Goal: Task Accomplishment & Management: Use online tool/utility

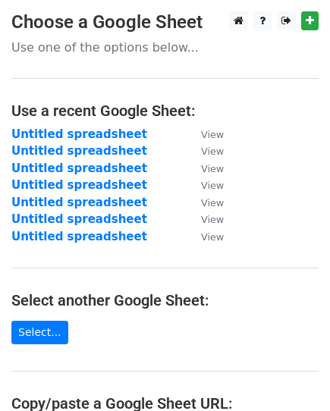
scroll to position [76, 0]
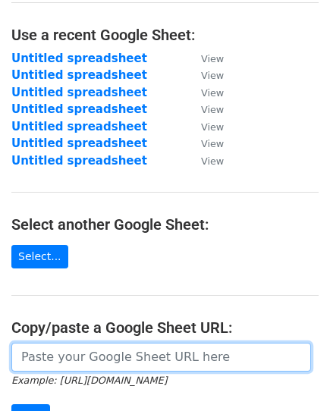
click at [111, 348] on input "url" at bounding box center [160, 356] width 299 height 29
click at [113, 358] on input "url" at bounding box center [160, 356] width 299 height 29
paste input "[URL][DOMAIN_NAME]"
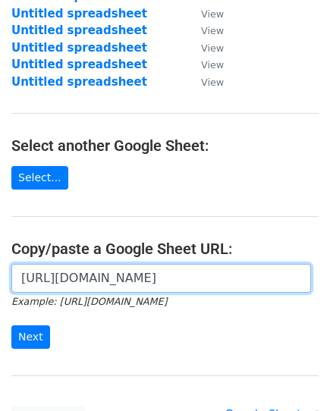
scroll to position [227, 0]
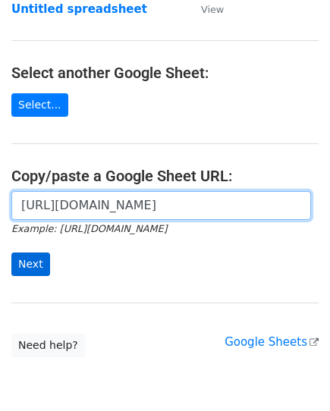
type input "[URL][DOMAIN_NAME]"
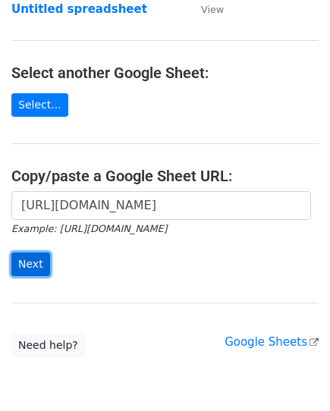
click at [27, 256] on input "Next" at bounding box center [30, 263] width 39 height 23
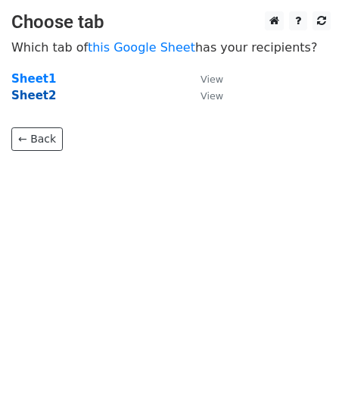
click at [29, 95] on strong "Sheet2" at bounding box center [33, 96] width 45 height 14
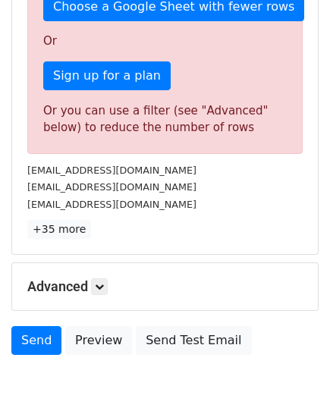
scroll to position [454, 0]
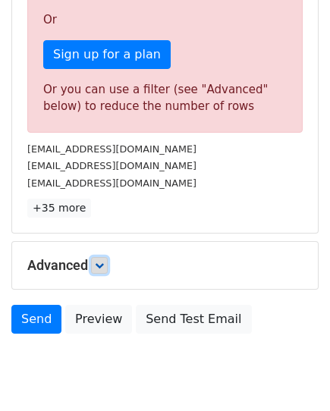
click at [102, 258] on link at bounding box center [99, 265] width 17 height 17
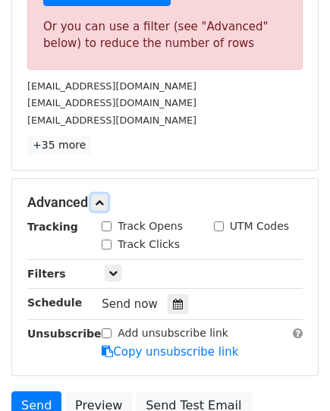
scroll to position [606, 0]
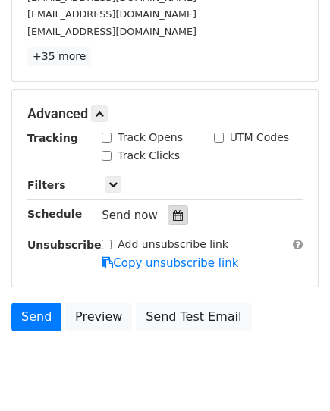
click at [167, 217] on div at bounding box center [177, 215] width 20 height 20
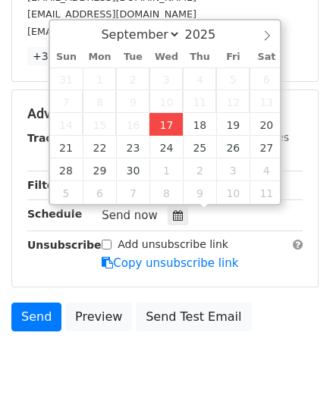
type input "[DATE] 13:27"
type input "01"
type input "27"
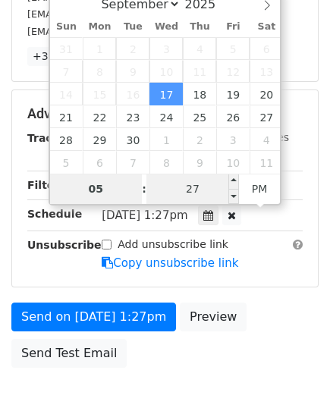
type input "05"
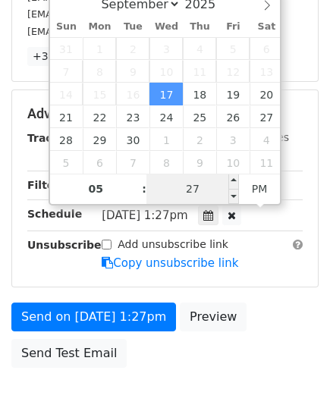
type input "[DATE] 17:27"
click at [205, 193] on input "27" at bounding box center [192, 188] width 92 height 30
type input "20"
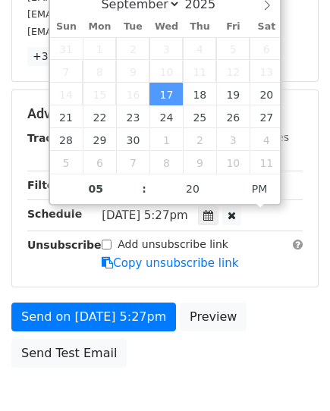
type input "[DATE] 17:20"
click at [270, 308] on div "Send on [DATE] 5:27pm Preview Send Test Email" at bounding box center [165, 338] width 330 height 73
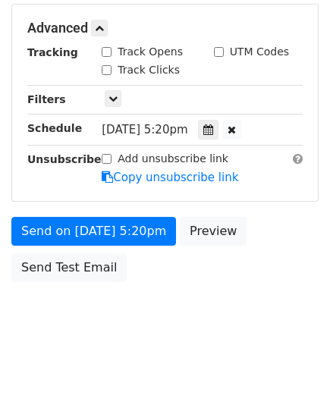
click at [73, 186] on div "Tracking Track Opens UTM Codes Track Clicks Filters Only include spreadsheet ro…" at bounding box center [164, 115] width 275 height 142
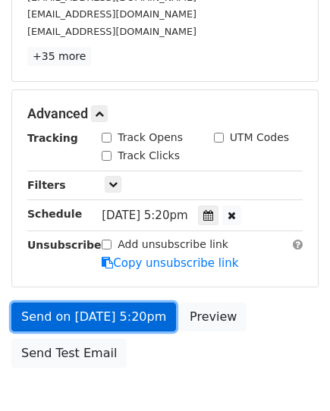
click at [120, 312] on link "Send on [DATE] 5:20pm" at bounding box center [93, 316] width 164 height 29
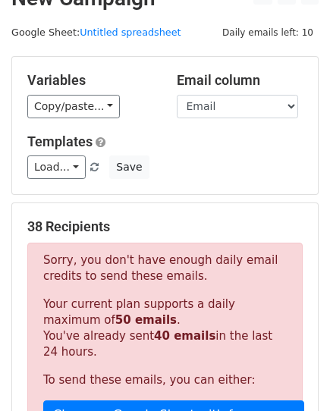
scroll to position [0, 0]
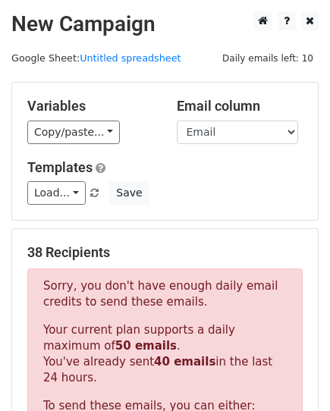
click at [74, 117] on div "Variables Copy/paste... {{Name}} {{Email}}" at bounding box center [90, 121] width 149 height 46
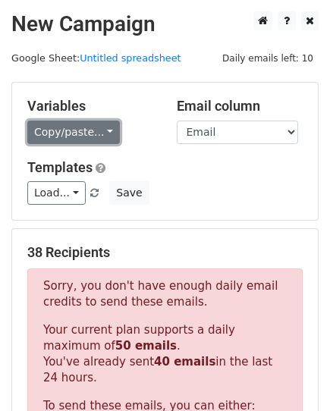
click at [80, 133] on link "Copy/paste..." at bounding box center [73, 131] width 92 height 23
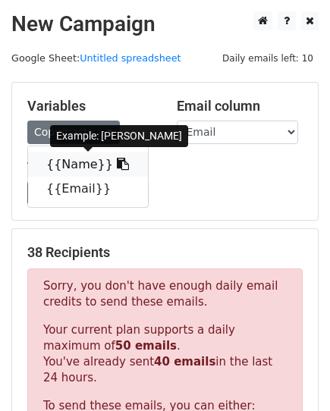
click at [80, 163] on link "{{Name}}" at bounding box center [88, 164] width 120 height 24
